Goal: Information Seeking & Learning: Compare options

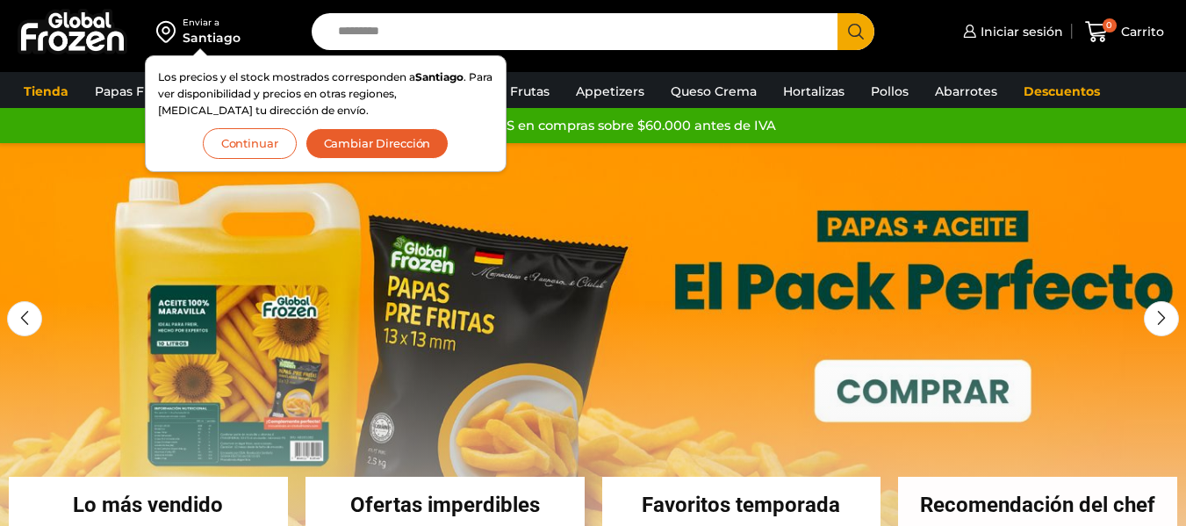
click at [234, 142] on button "Continuar" at bounding box center [250, 143] width 94 height 31
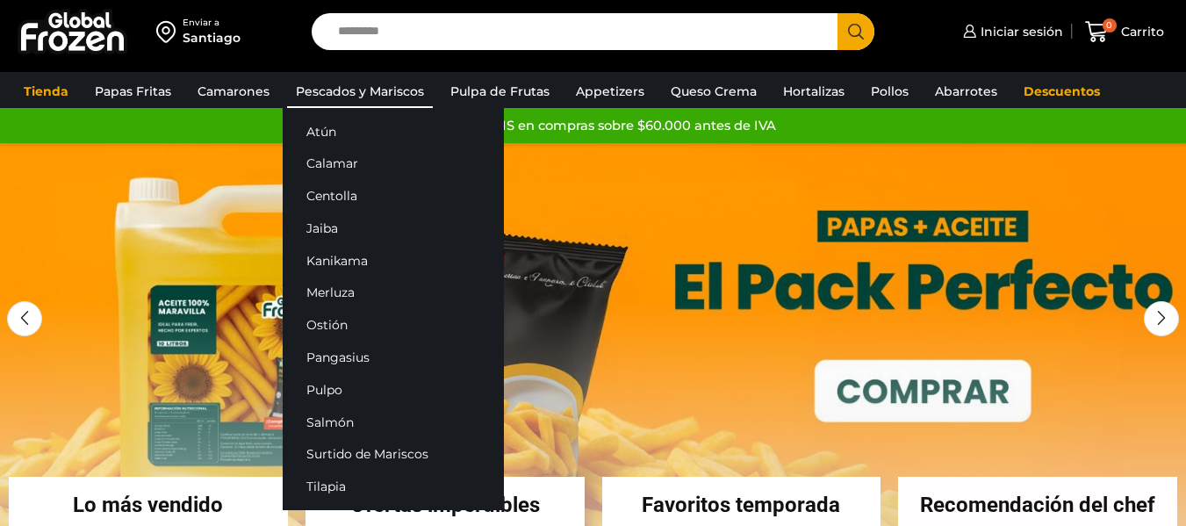
click at [327, 82] on link "Pescados y Mariscos" at bounding box center [360, 91] width 146 height 33
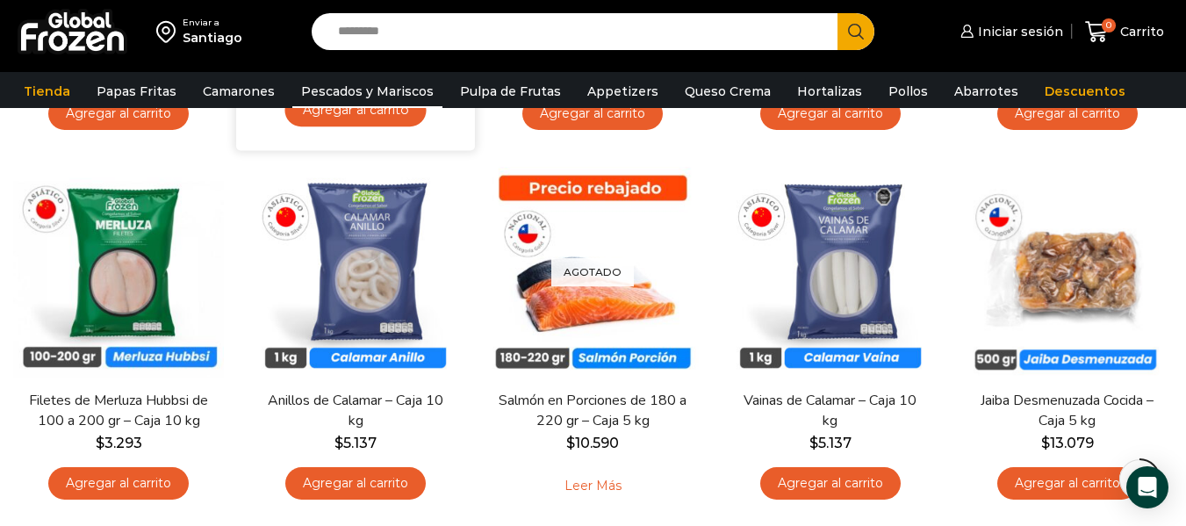
scroll to position [439, 0]
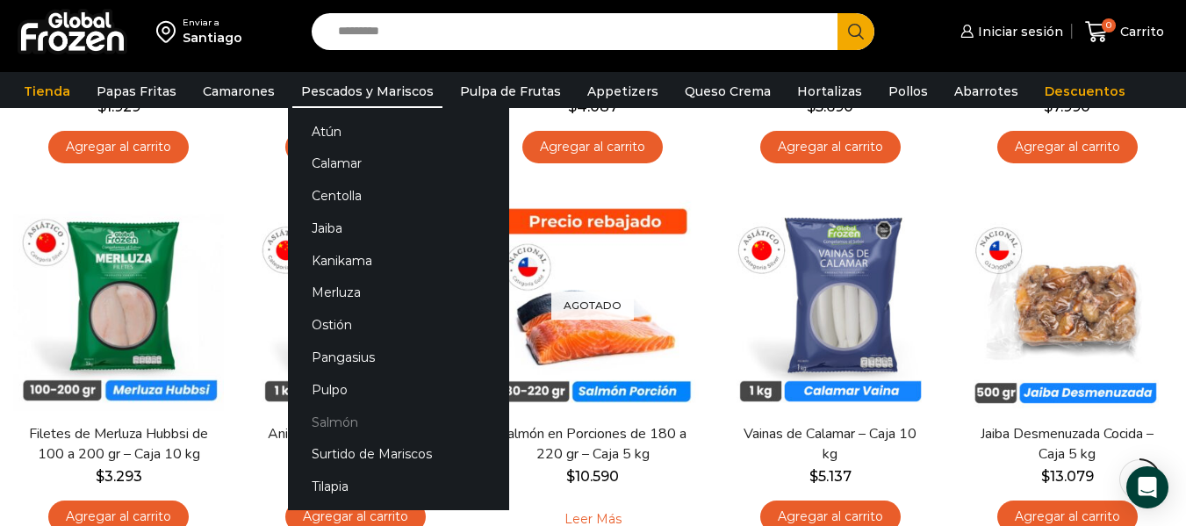
click at [322, 417] on link "Salmón" at bounding box center [398, 422] width 221 height 32
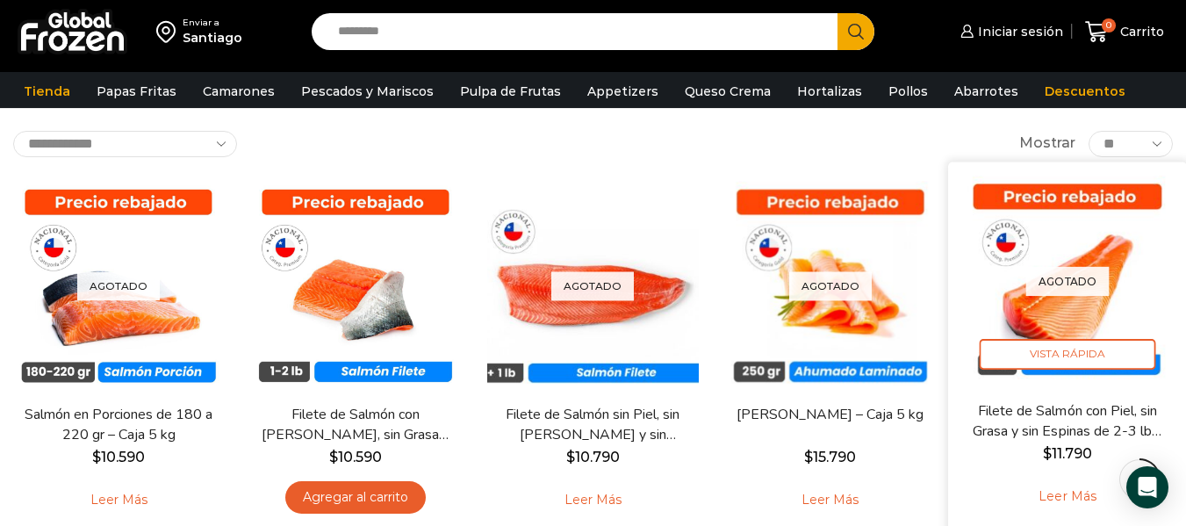
scroll to position [88, 0]
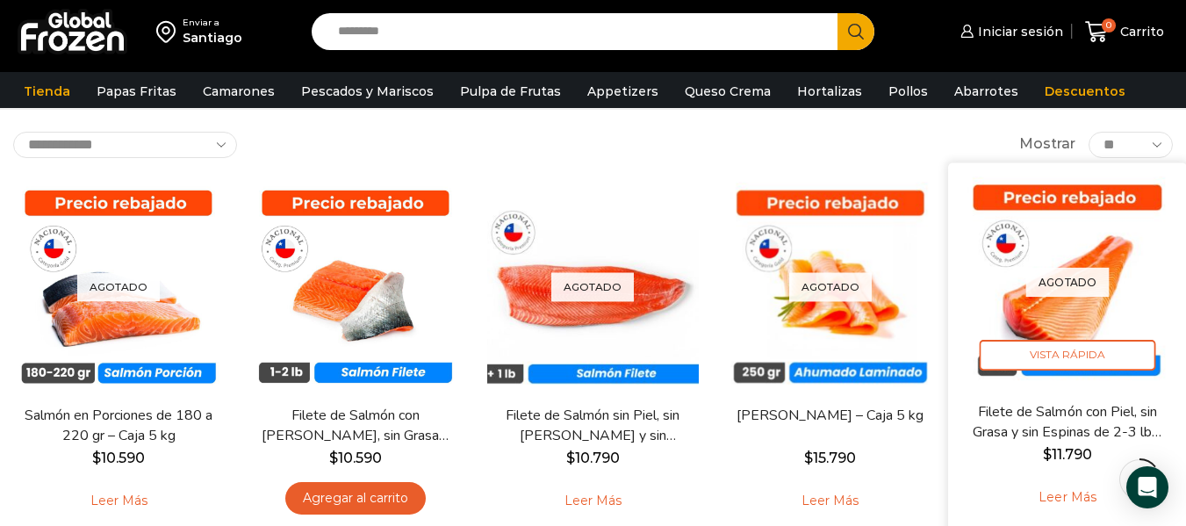
click at [1078, 284] on p "Agotado" at bounding box center [1067, 282] width 83 height 29
click at [1084, 198] on img at bounding box center [1067, 282] width 212 height 212
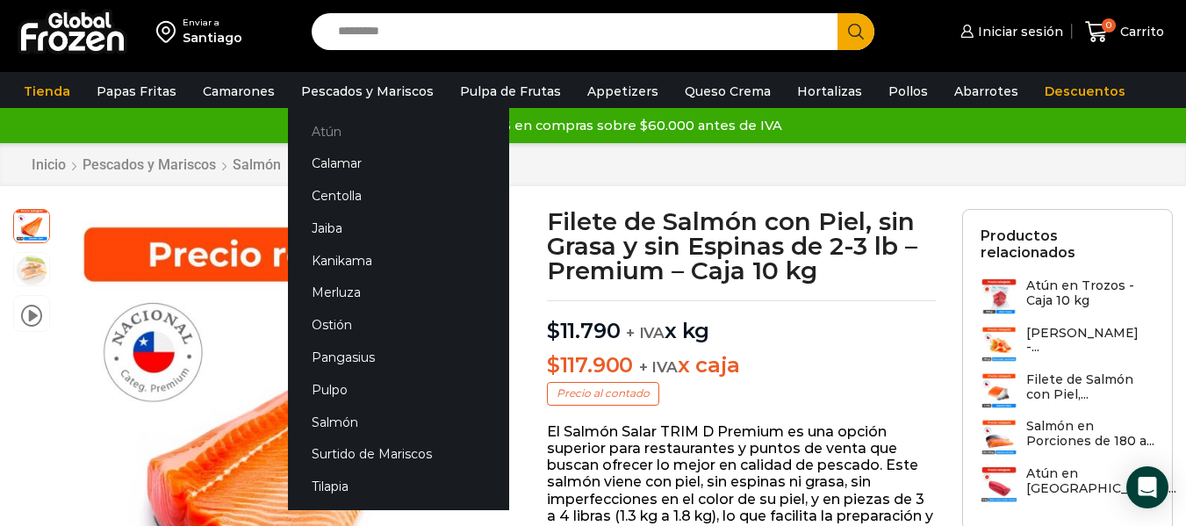
click at [328, 120] on link "Atún" at bounding box center [398, 131] width 221 height 32
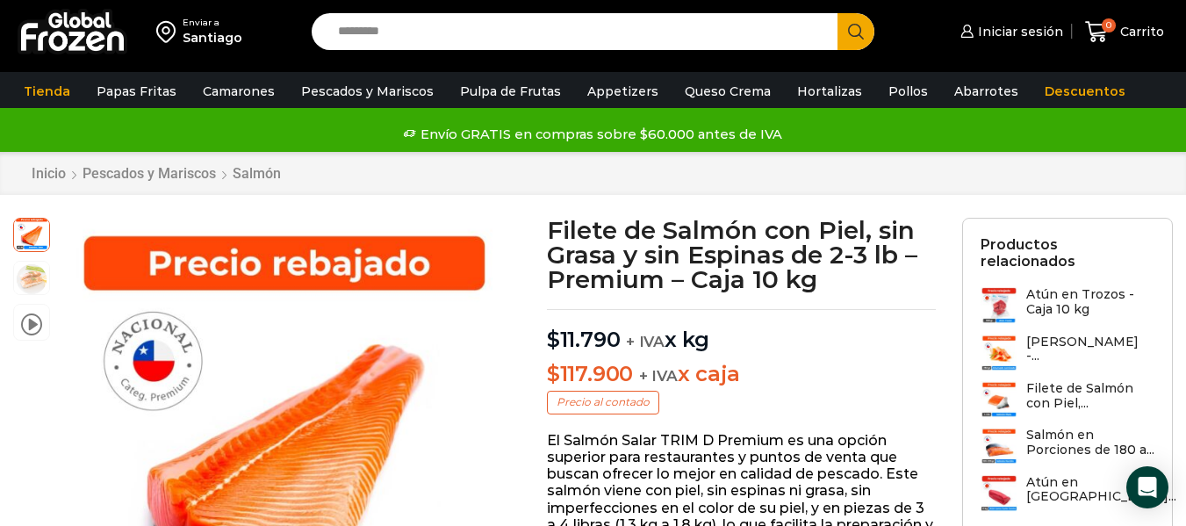
scroll to position [47, 0]
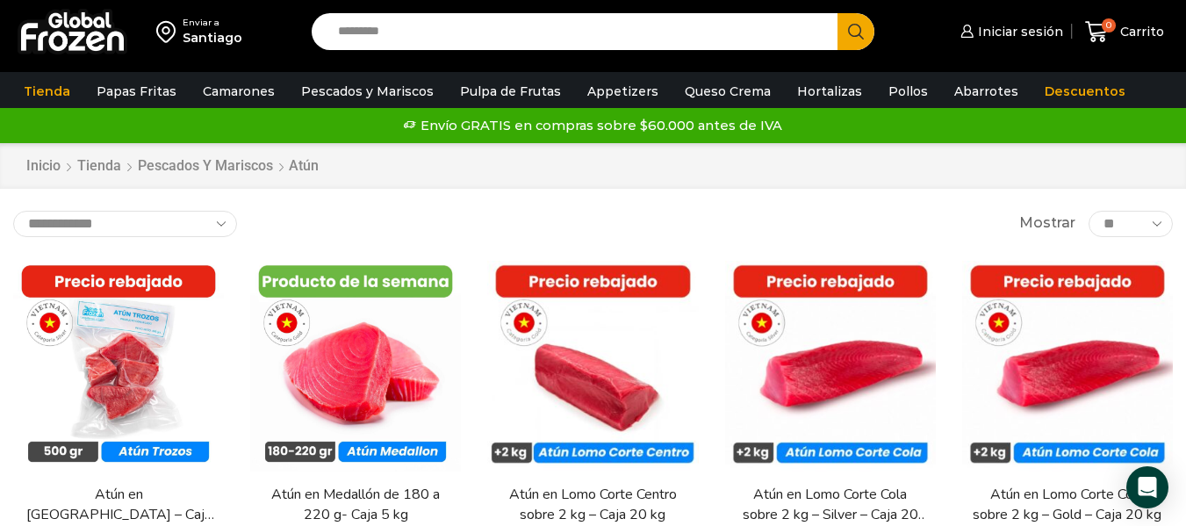
drag, startPoint x: 477, startPoint y: 36, endPoint x: 549, endPoint y: 70, distance: 79.7
click at [477, 36] on input "Search input" at bounding box center [579, 31] width 500 height 37
click at [462, 45] on input "Search input" at bounding box center [579, 31] width 500 height 37
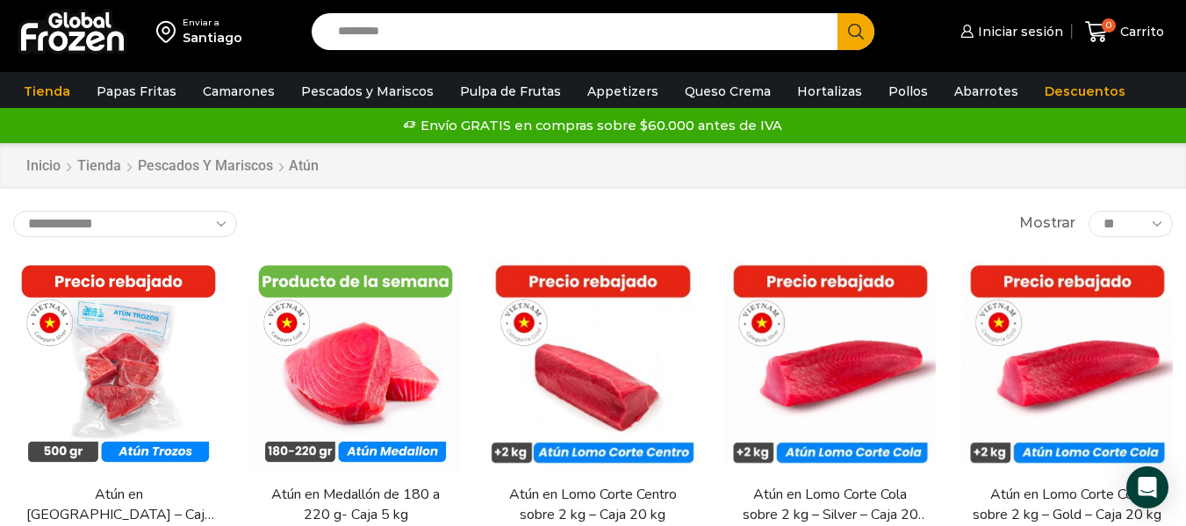
click at [462, 45] on input "Search input" at bounding box center [579, 31] width 500 height 37
click at [485, 57] on div "Enviar a Santiago Search input Search Iniciar sesión *" at bounding box center [592, 31] width 1177 height 63
click at [507, 27] on input "Search input" at bounding box center [579, 31] width 500 height 37
click at [510, 17] on input "Search input" at bounding box center [579, 31] width 500 height 37
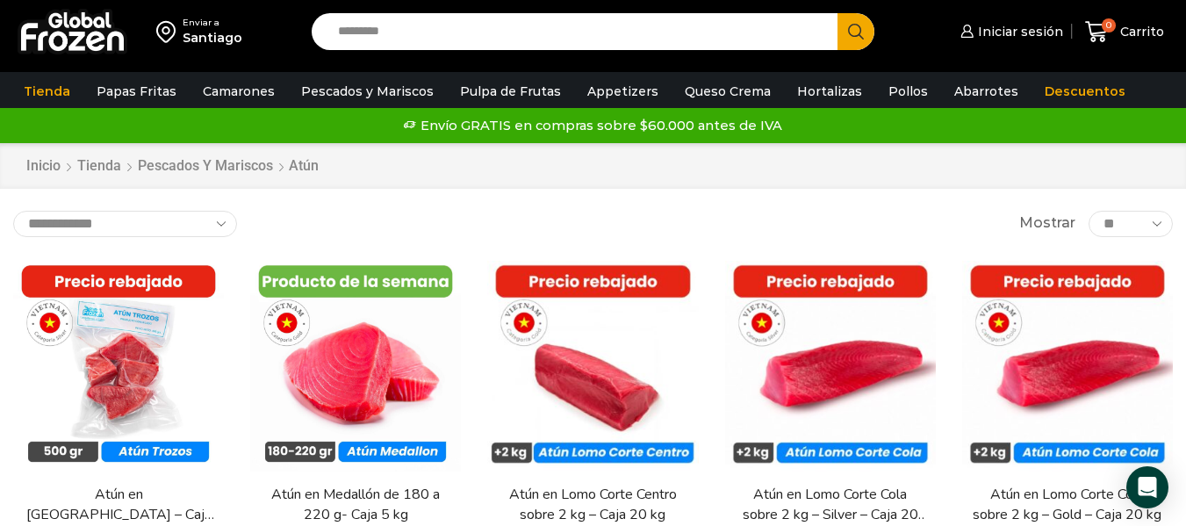
click at [510, 17] on input "Search input" at bounding box center [579, 31] width 500 height 37
type input "*******"
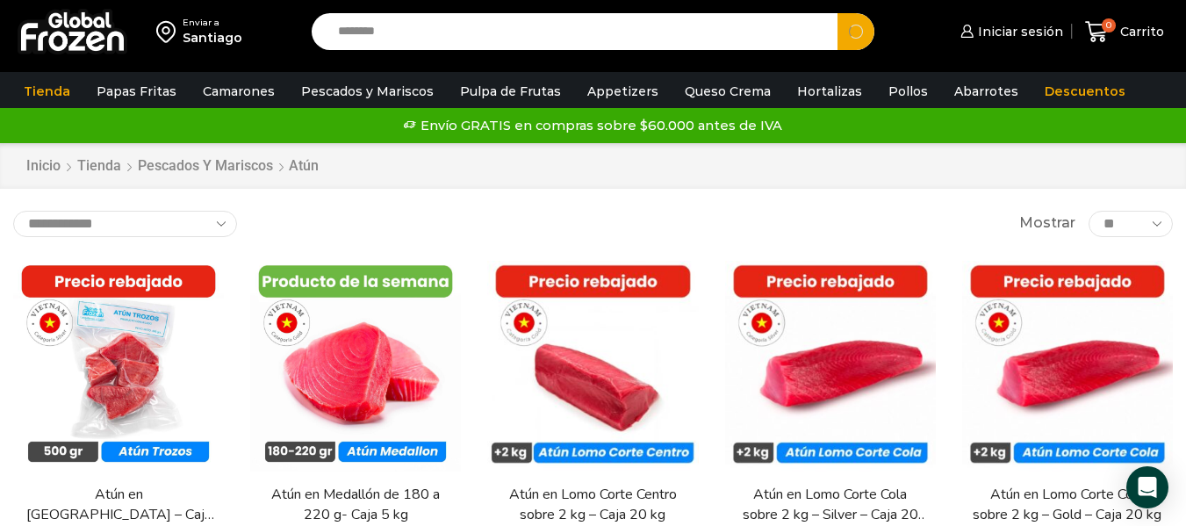
click at [838, 13] on button "Search" at bounding box center [856, 31] width 37 height 37
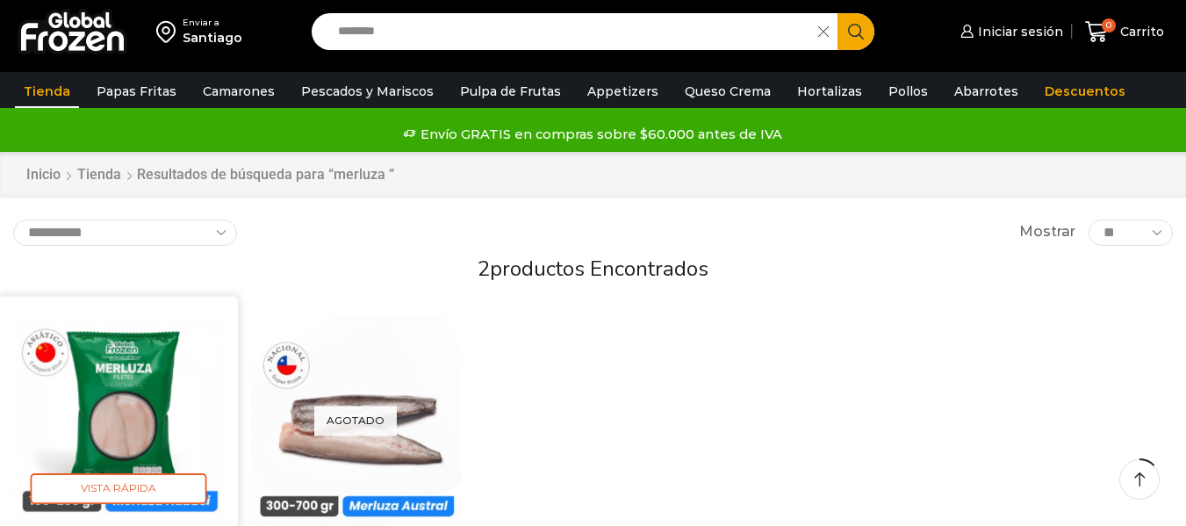
drag, startPoint x: 0, startPoint y: 0, endPoint x: 140, endPoint y: 324, distance: 353.1
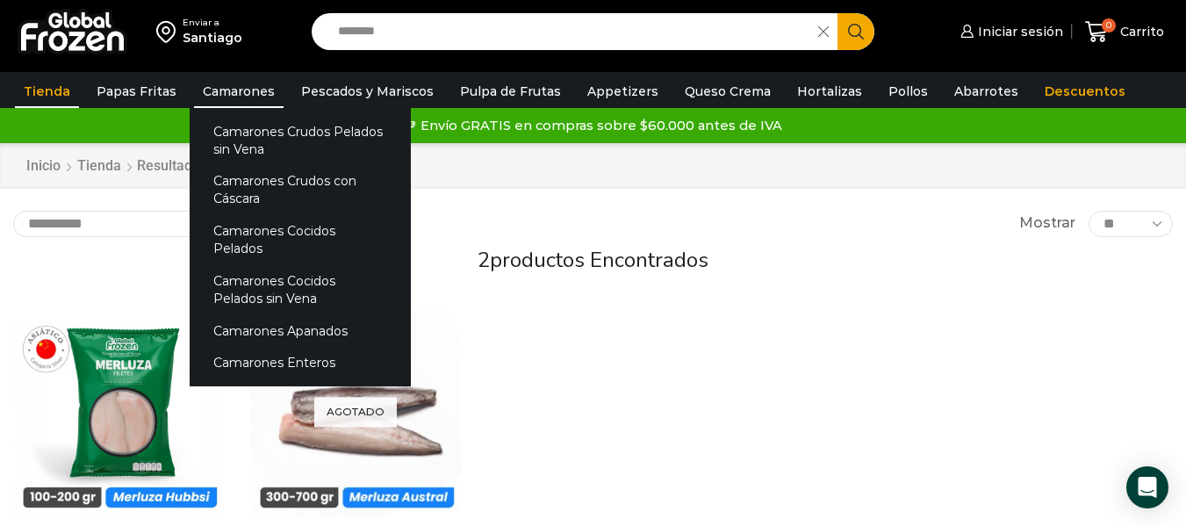
click at [222, 94] on link "Camarones" at bounding box center [239, 91] width 90 height 33
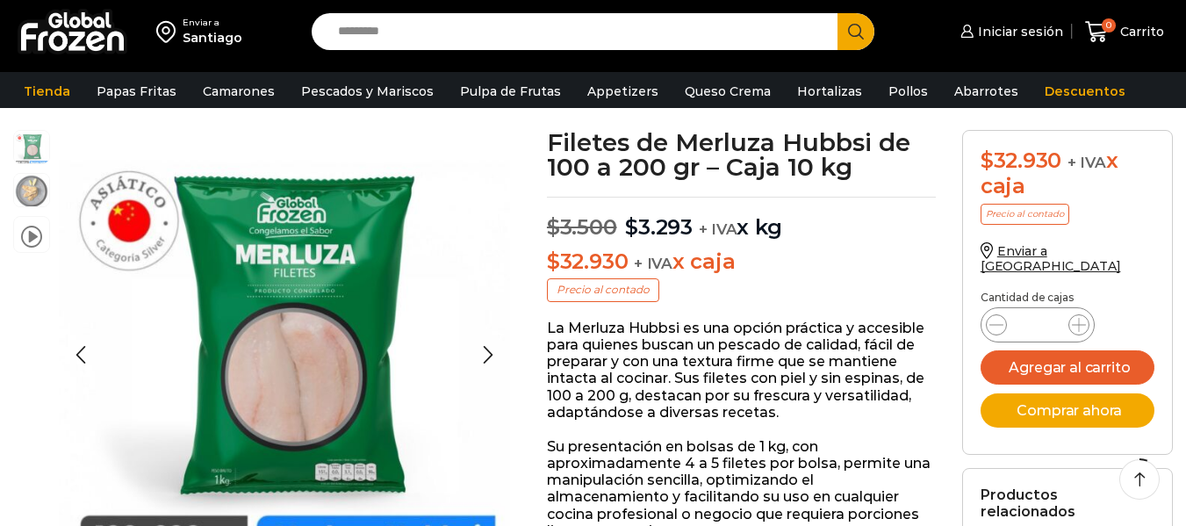
click at [420, 130] on div at bounding box center [266, 130] width 507 height 0
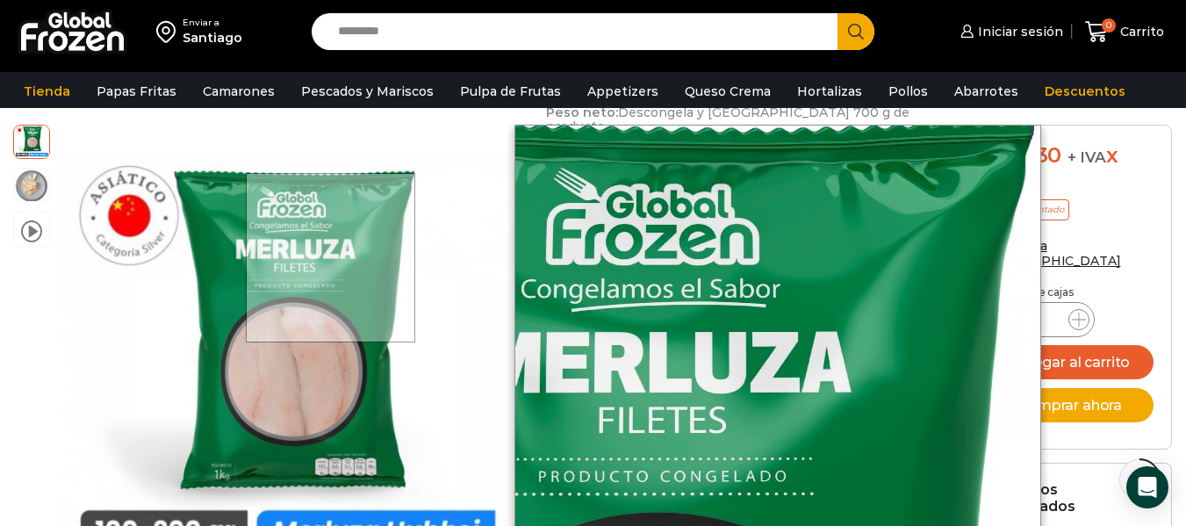
scroll to position [702, 0]
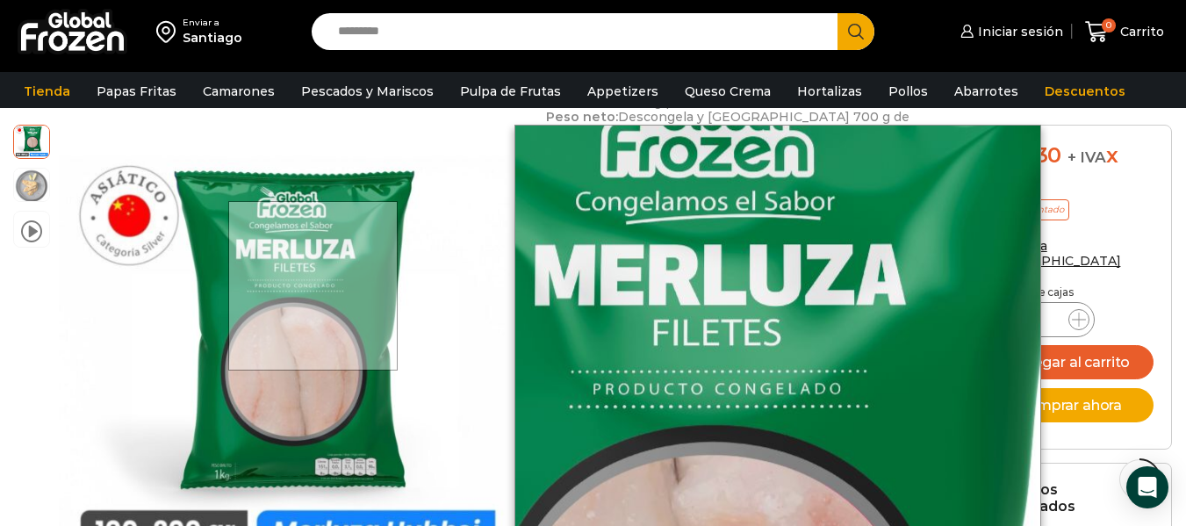
click at [314, 285] on div at bounding box center [312, 285] width 169 height 169
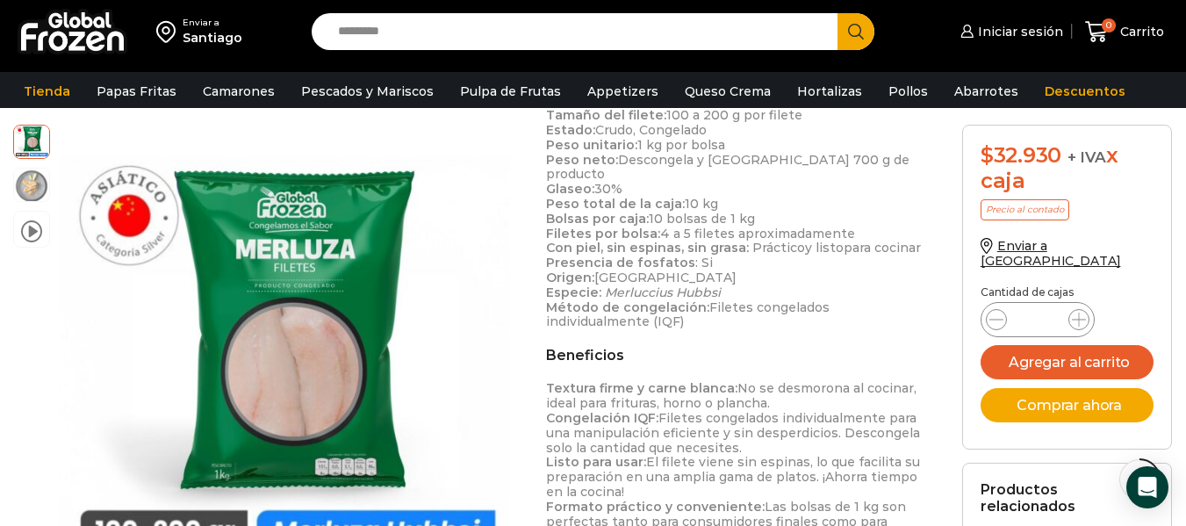
scroll to position [527, 0]
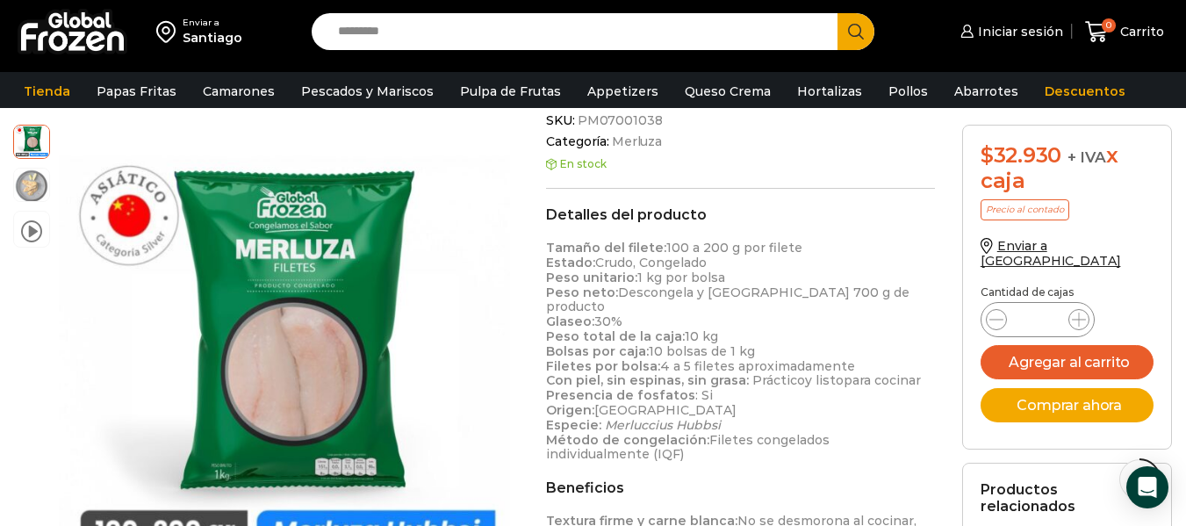
click at [473, 35] on input "Search input" at bounding box center [579, 31] width 500 height 37
type input "*********"
click at [838, 13] on button "Search" at bounding box center [856, 31] width 37 height 37
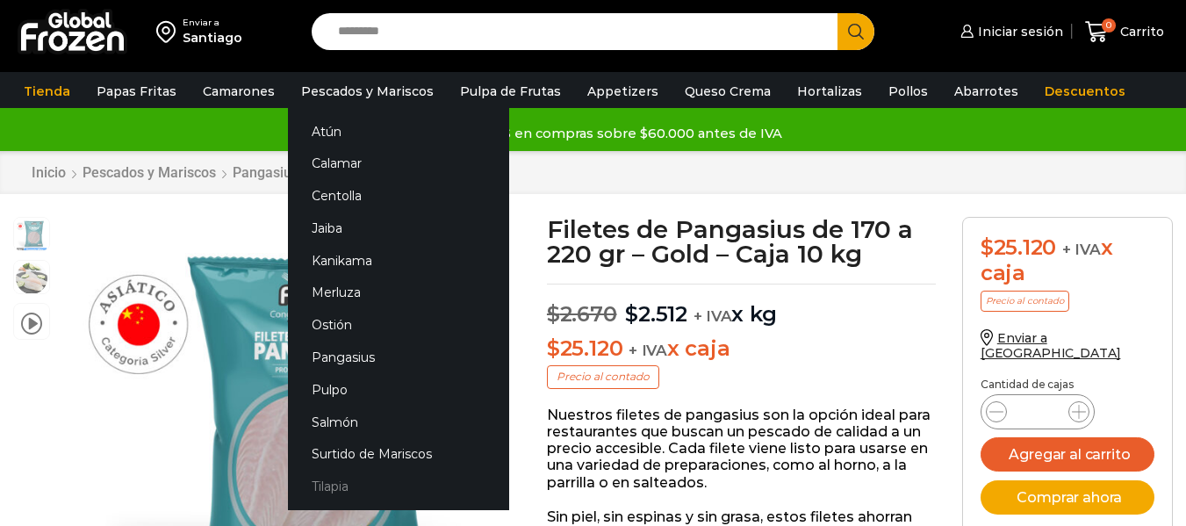
click at [329, 485] on link "Tilapia" at bounding box center [398, 487] width 221 height 32
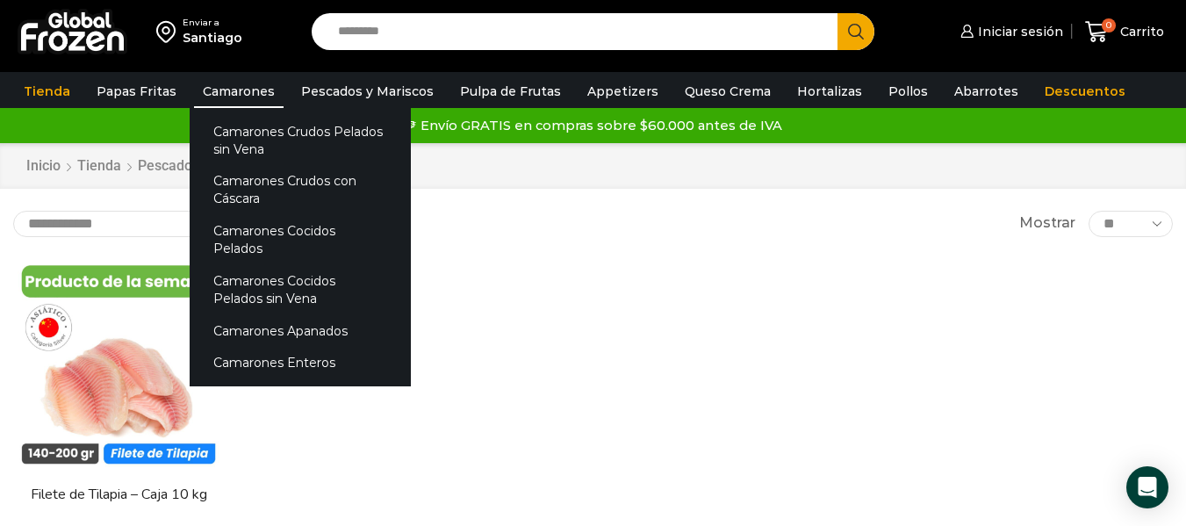
click at [227, 104] on link "Camarones" at bounding box center [239, 91] width 90 height 33
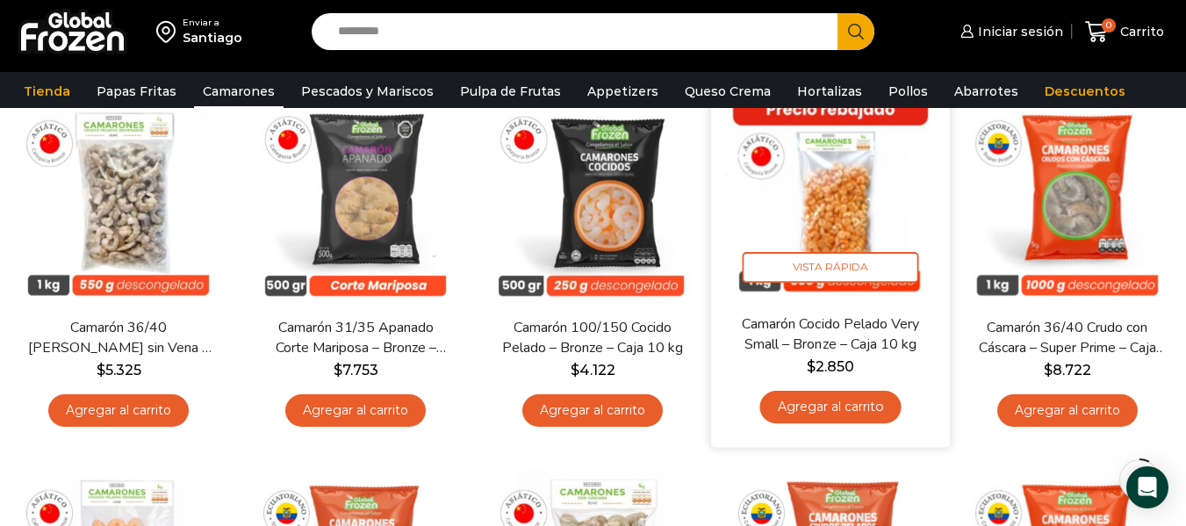
scroll to position [88, 0]
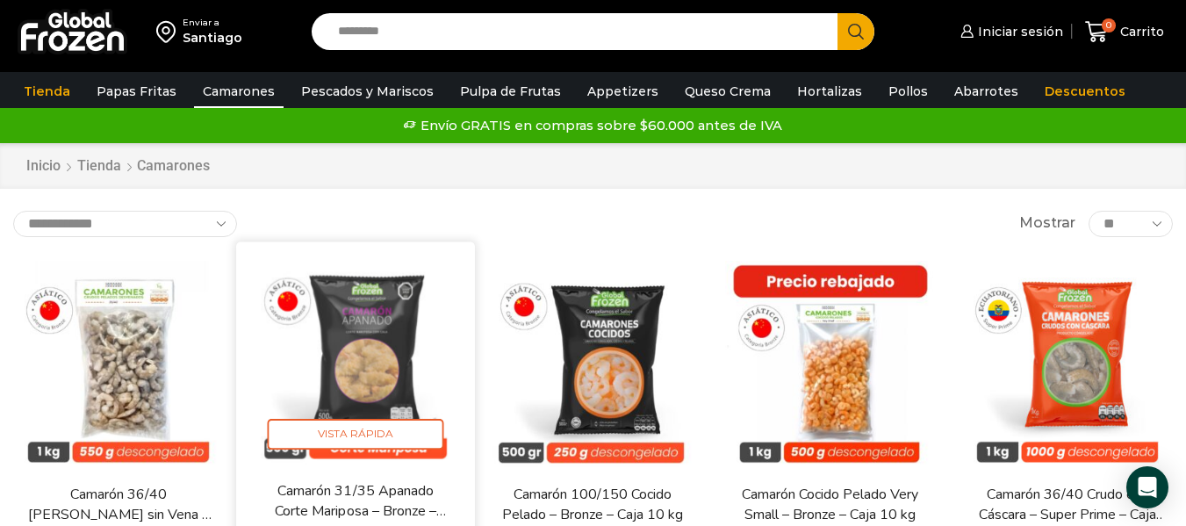
scroll to position [88, 0]
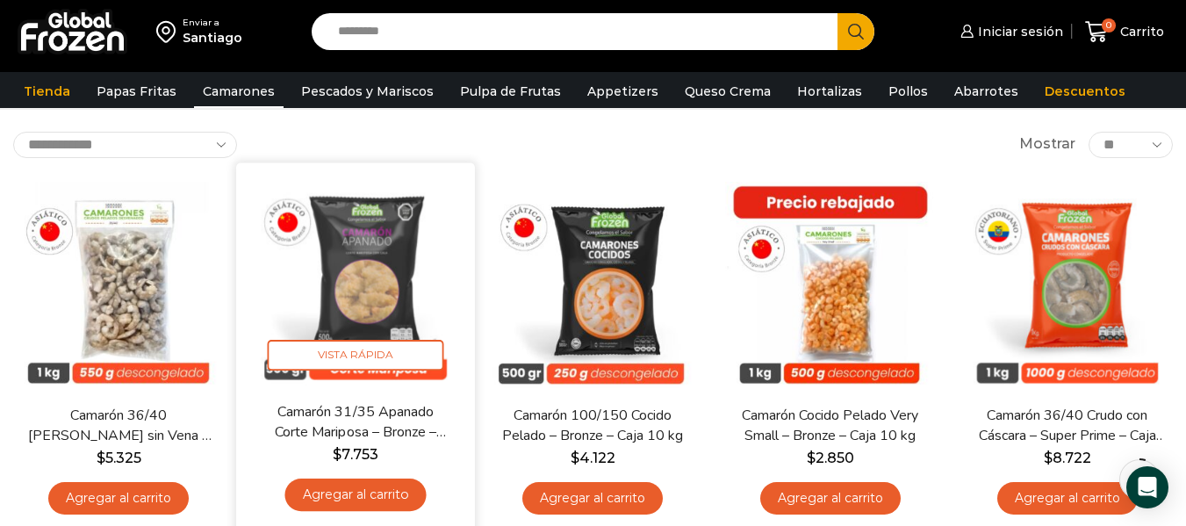
click at [377, 248] on img at bounding box center [355, 282] width 212 height 212
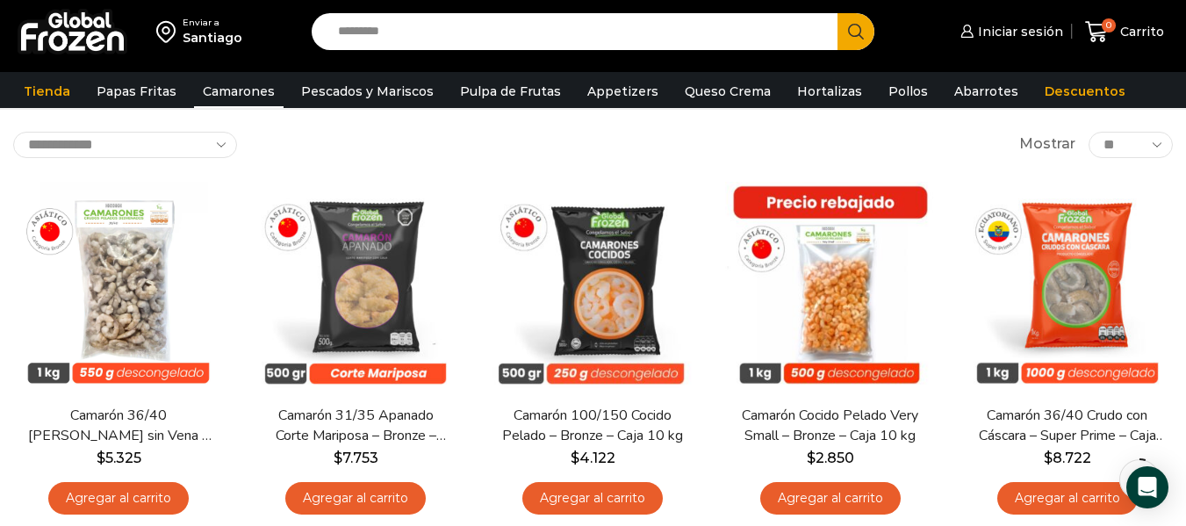
scroll to position [88, 0]
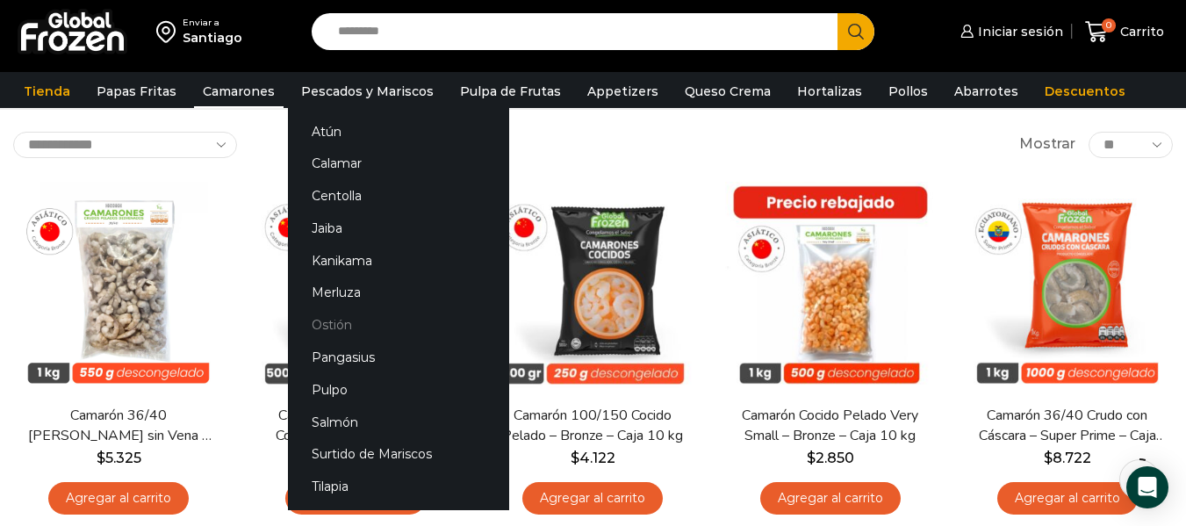
click at [339, 322] on link "Ostión" at bounding box center [398, 325] width 221 height 32
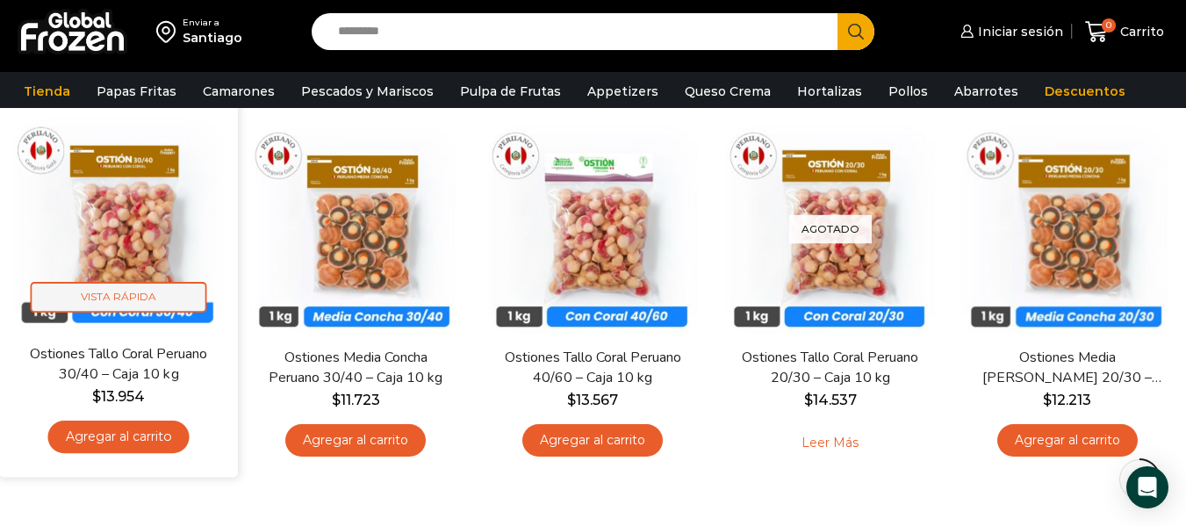
scroll to position [176, 0]
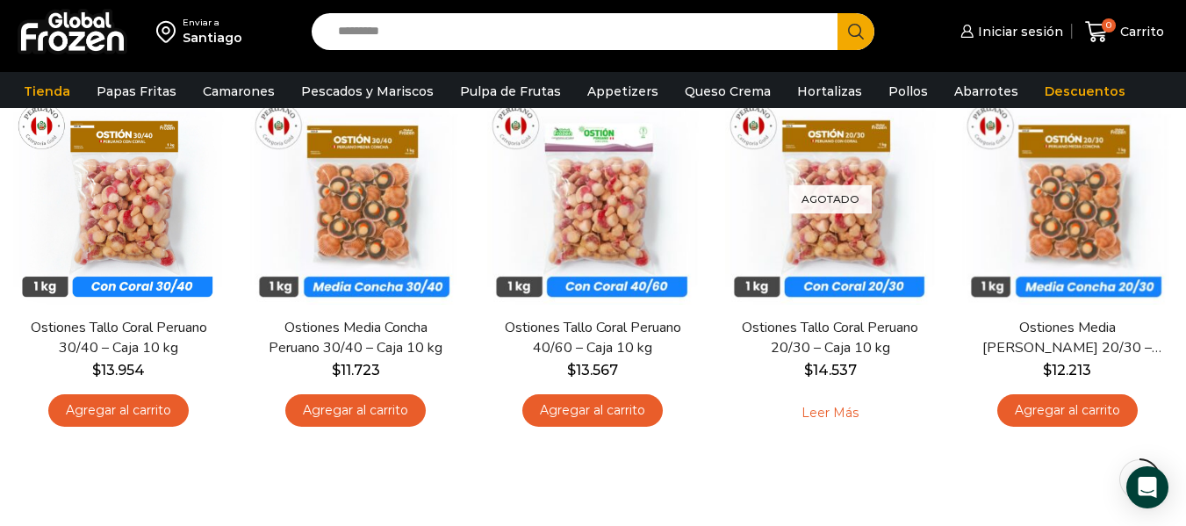
click at [785, 456] on div "**********" at bounding box center [593, 289] width 1186 height 491
